Goal: Transaction & Acquisition: Purchase product/service

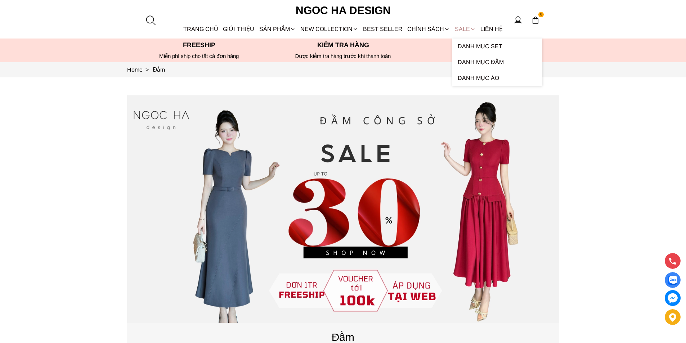
click at [458, 28] on link "SALE" at bounding box center [465, 28] width 26 height 19
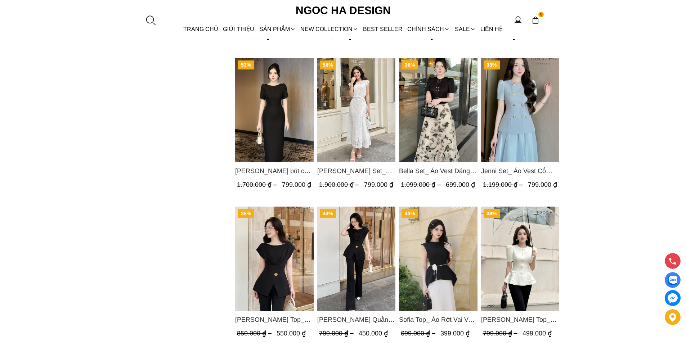
scroll to position [728, 0]
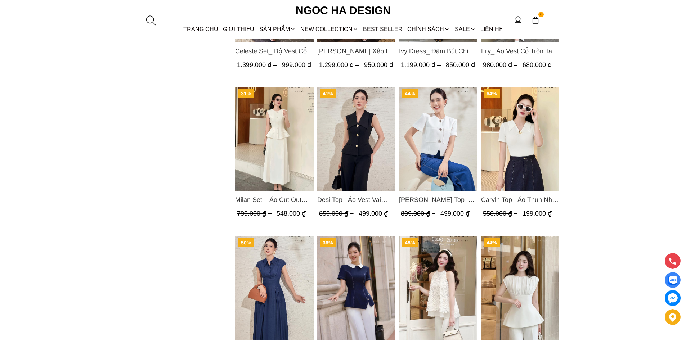
scroll to position [1689, 0]
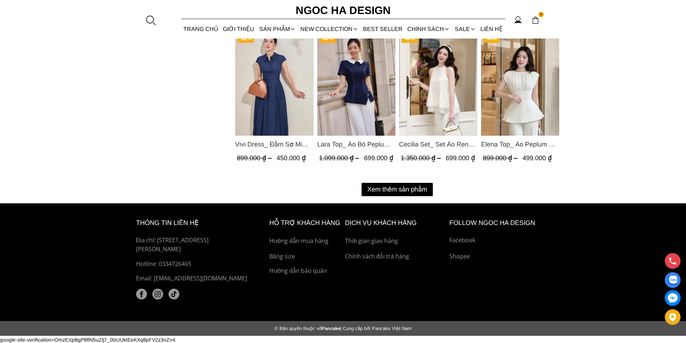
click at [395, 191] on button "Xem thêm sản phẩm" at bounding box center [396, 189] width 71 height 13
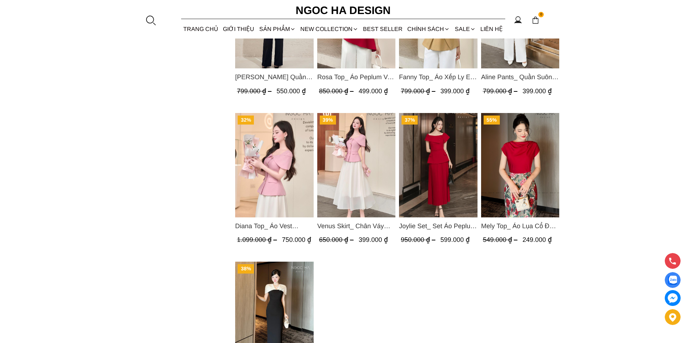
scroll to position [1976, 0]
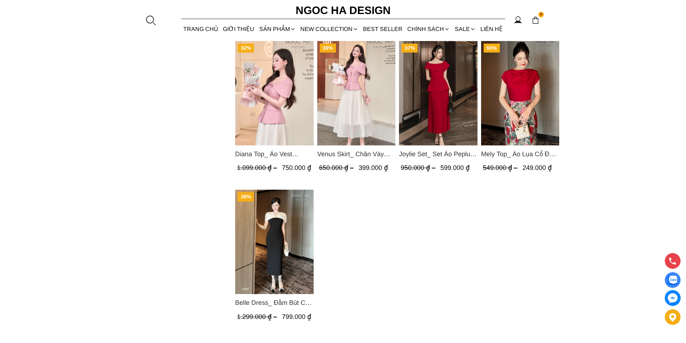
click at [510, 71] on img "Product image - Mely Top_ Áo Lụa Cổ Đổ Rớt Vai A003" at bounding box center [519, 93] width 78 height 104
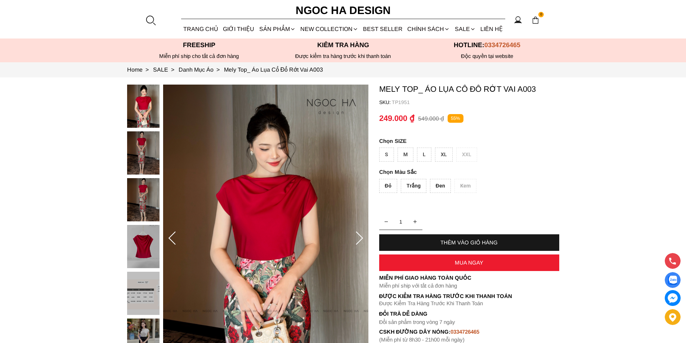
click at [444, 156] on div "XL" at bounding box center [444, 155] width 18 height 14
click at [386, 186] on div "Đỏ" at bounding box center [388, 186] width 18 height 14
